Goal: Task Accomplishment & Management: Use online tool/utility

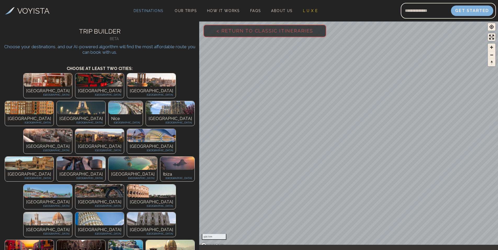
click at [147, 10] on span "Destinations" at bounding box center [149, 14] width 34 height 15
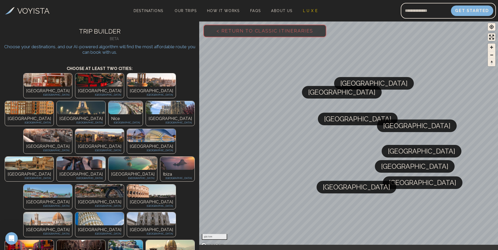
click at [319, 91] on span "[GEOGRAPHIC_DATA]" at bounding box center [341, 92] width 67 height 13
click at [335, 122] on span "[GEOGRAPHIC_DATA]" at bounding box center [357, 118] width 67 height 13
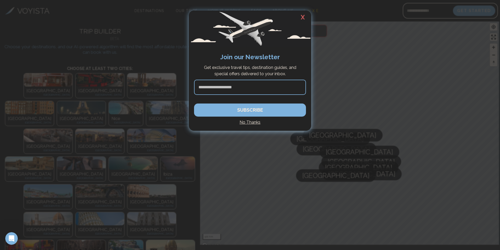
click at [303, 14] on h2 "X" at bounding box center [303, 17] width 17 height 14
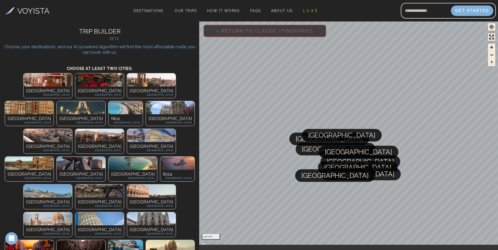
click at [29, 87] on div "[GEOGRAPHIC_DATA] [GEOGRAPHIC_DATA]" at bounding box center [48, 92] width 49 height 12
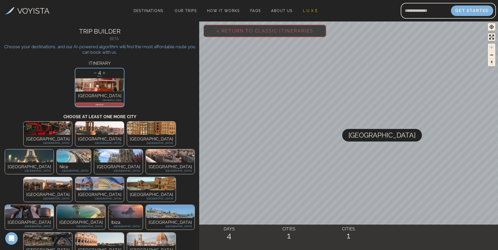
click at [51, 163] on p "[GEOGRAPHIC_DATA]" at bounding box center [29, 166] width 43 height 6
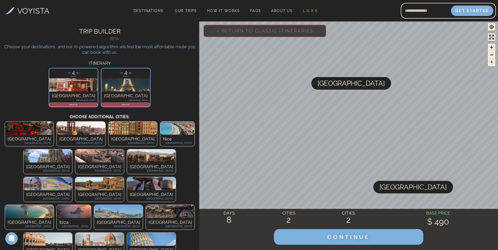
click at [127, 177] on img at bounding box center [151, 183] width 49 height 13
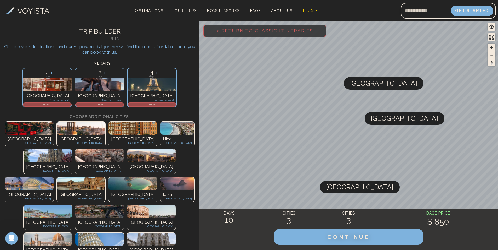
click at [100, 106] on div "REMOVE" at bounding box center [99, 104] width 49 height 4
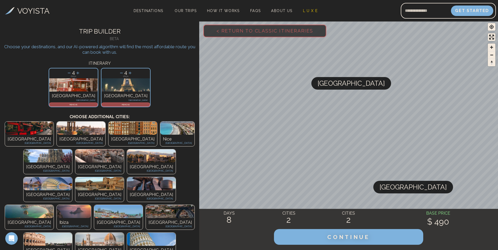
click at [78, 191] on p "[GEOGRAPHIC_DATA]" at bounding box center [99, 194] width 43 height 6
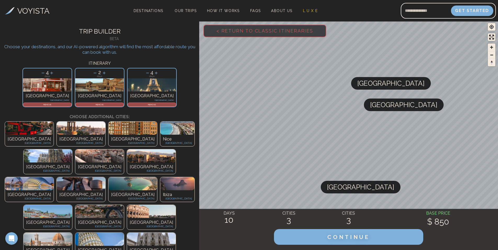
click at [128, 103] on p "REMOVE" at bounding box center [152, 104] width 48 height 3
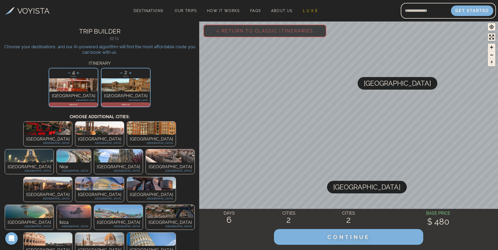
click at [114, 104] on p "REMOVE" at bounding box center [126, 104] width 48 height 3
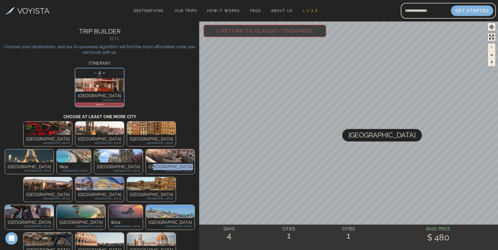
click at [161, 162] on div "[GEOGRAPHIC_DATA] [GEOGRAPHIC_DATA]" at bounding box center [170, 168] width 49 height 12
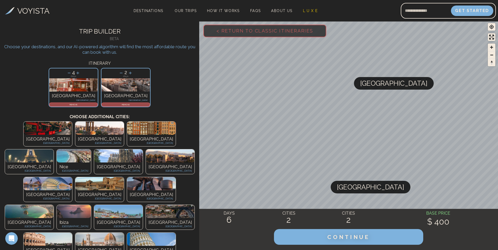
click at [79, 73] on icon at bounding box center [77, 72] width 3 height 3
click at [71, 73] on icon at bounding box center [69, 73] width 3 height 0
click at [110, 105] on p "REMOVE" at bounding box center [126, 104] width 48 height 3
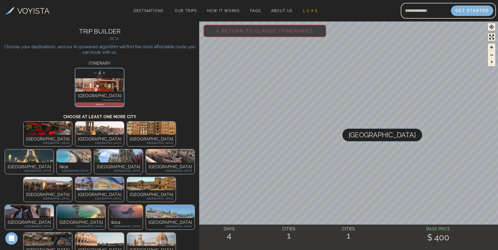
click at [127, 135] on div "[GEOGRAPHIC_DATA] [GEOGRAPHIC_DATA]" at bounding box center [151, 140] width 49 height 12
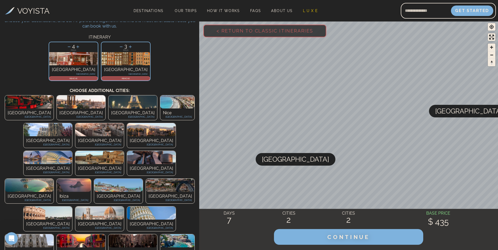
scroll to position [52, 0]
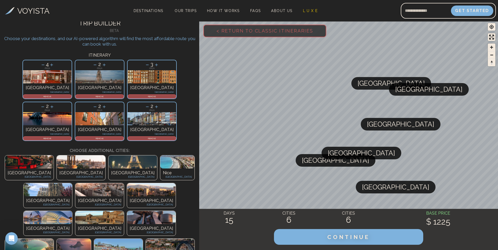
scroll to position [0, 0]
